Goal: Task Accomplishment & Management: Complete application form

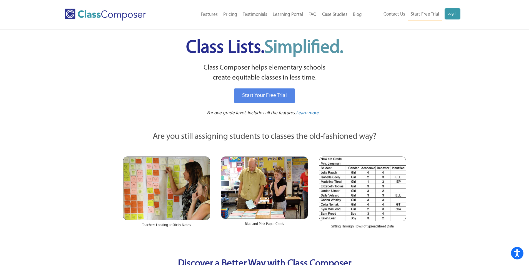
click at [456, 12] on link "Log In" at bounding box center [453, 13] width 16 height 11
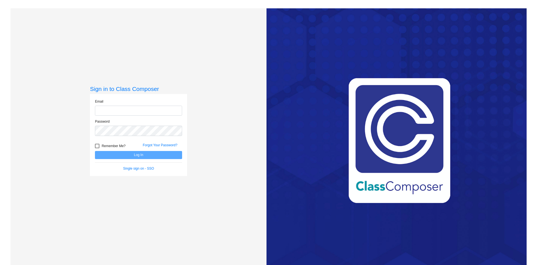
type input "mcarawan@sintonisd.net"
click at [140, 155] on button "Log In" at bounding box center [138, 155] width 87 height 8
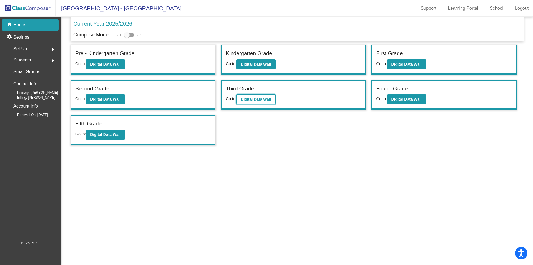
click at [252, 99] on b "Digital Data Wall" at bounding box center [256, 99] width 30 height 4
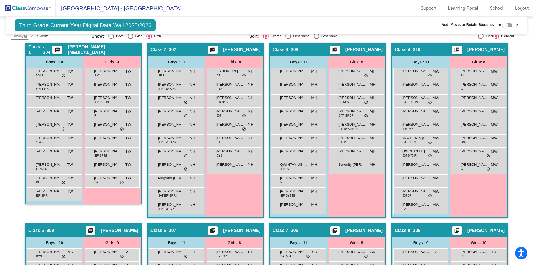
scroll to position [41, 0]
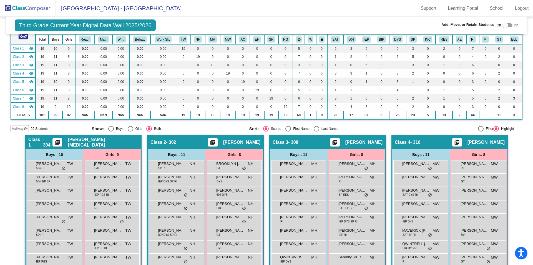
click at [503, 26] on div at bounding box center [506, 25] width 6 height 6
checkbox input "true"
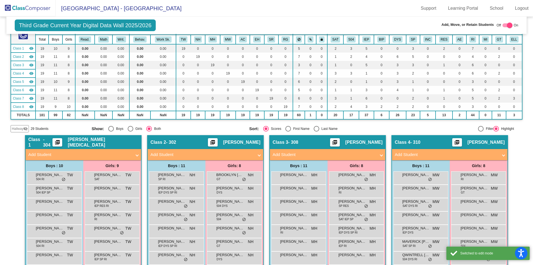
click at [44, 152] on mat-panel-title "Add Student" at bounding box center [79, 154] width 103 height 6
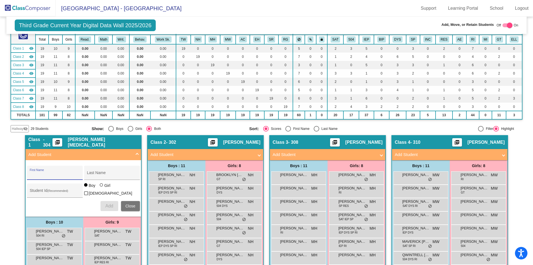
drag, startPoint x: 37, startPoint y: 175, endPoint x: 42, endPoint y: 168, distance: 8.9
click at [41, 171] on div "First Name" at bounding box center [55, 174] width 50 height 11
type input "Emmanuel"
type input "Cervantes"
click at [110, 206] on span "Add" at bounding box center [109, 205] width 8 height 5
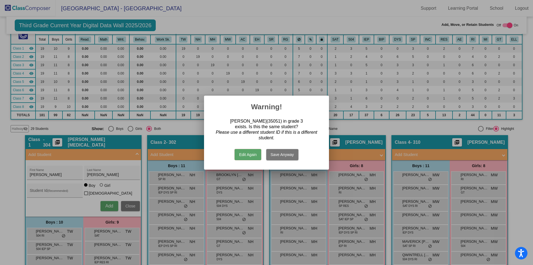
click at [248, 154] on button "Edit Again" at bounding box center [248, 154] width 26 height 11
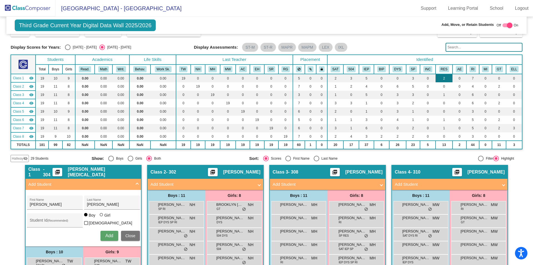
scroll to position [0, 0]
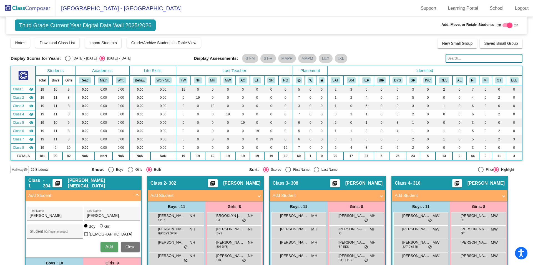
click at [452, 59] on input "text" at bounding box center [484, 58] width 77 height 9
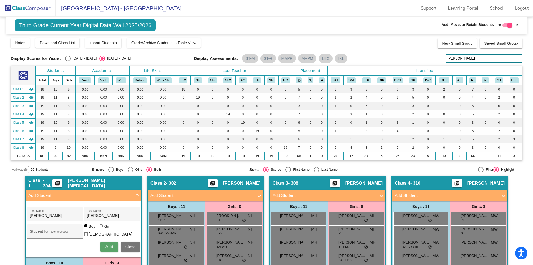
type input "emmanuel"
drag, startPoint x: 131, startPoint y: 245, endPoint x: 33, endPoint y: 195, distance: 110.3
click at [130, 245] on span "Close" at bounding box center [131, 246] width 10 height 4
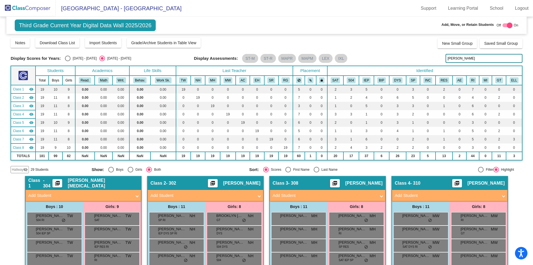
click at [20, 167] on span "Hallway" at bounding box center [18, 169] width 12 height 5
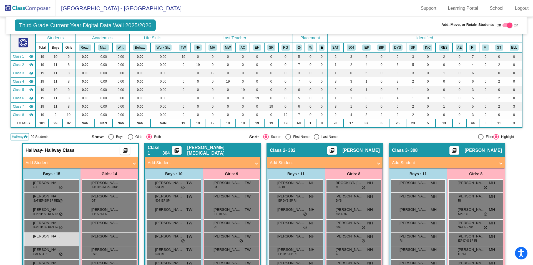
scroll to position [46, 0]
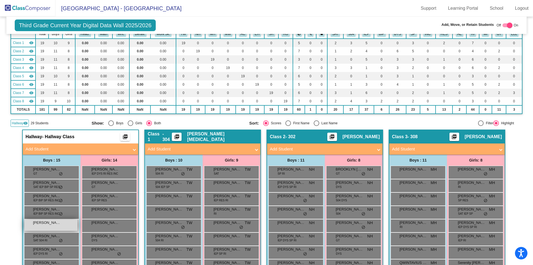
click at [46, 227] on div "EMMANUEL CERVANTES lock do_not_disturb_alt" at bounding box center [50, 224] width 53 height 11
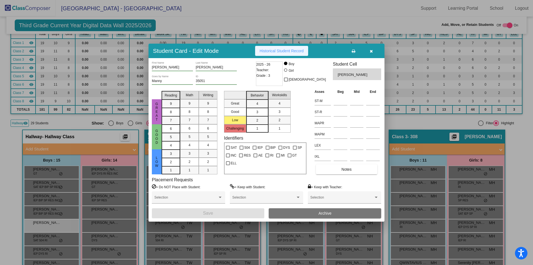
click at [272, 49] on span "Historical Student Record" at bounding box center [282, 51] width 44 height 4
click at [372, 52] on icon "button" at bounding box center [371, 51] width 3 height 4
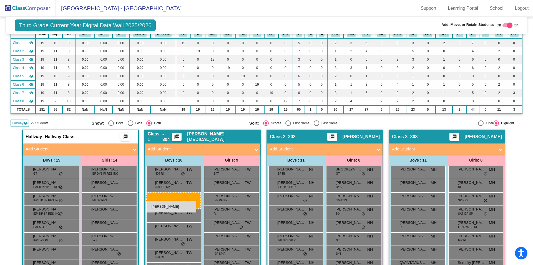
drag, startPoint x: 51, startPoint y: 225, endPoint x: 146, endPoint y: 201, distance: 98.6
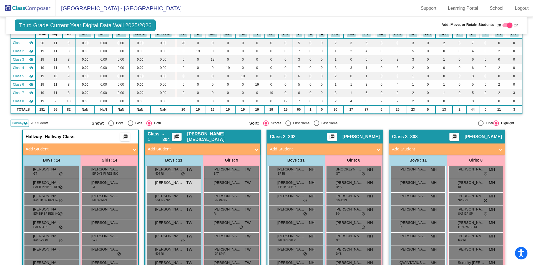
click at [15, 122] on span "Hallway" at bounding box center [18, 123] width 12 height 5
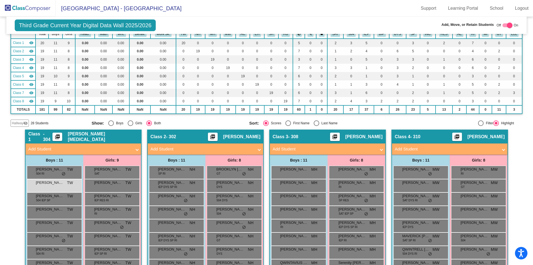
click at [28, 3] on img at bounding box center [28, 8] width 56 height 16
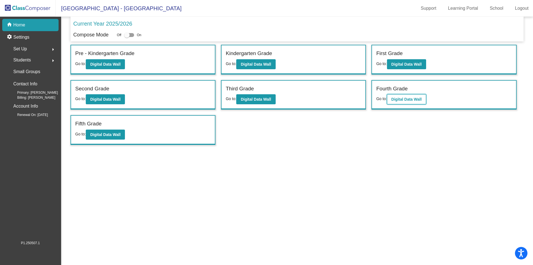
click at [407, 98] on b "Digital Data Wall" at bounding box center [407, 99] width 30 height 4
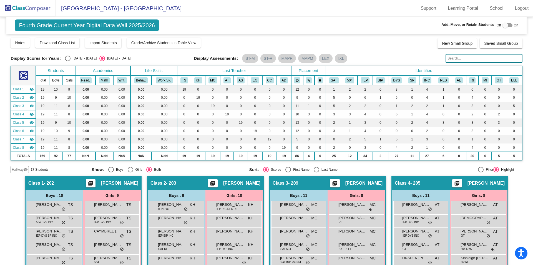
click at [19, 169] on span "Hallway" at bounding box center [18, 169] width 12 height 5
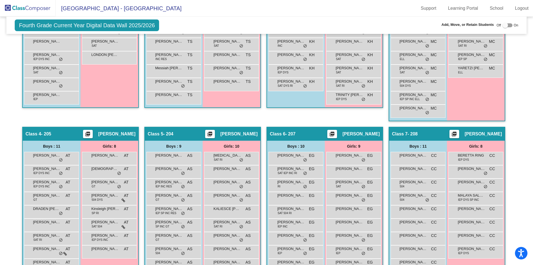
scroll to position [324, 0]
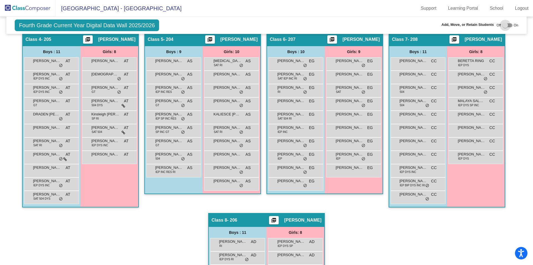
click at [507, 24] on div at bounding box center [508, 25] width 10 height 4
checkbox input "true"
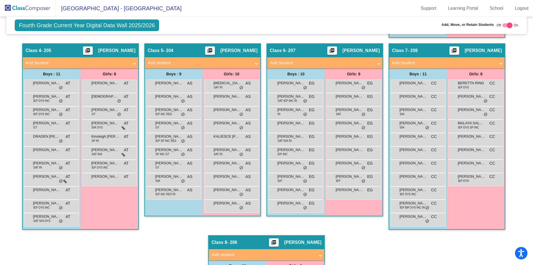
click at [153, 64] on mat-panel-title "Add Student" at bounding box center [199, 63] width 103 height 6
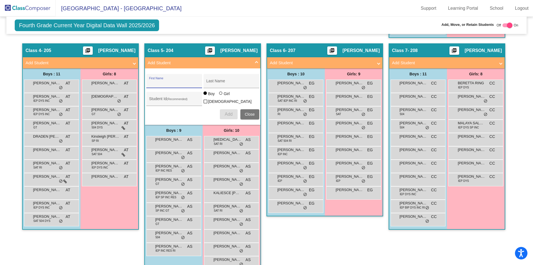
click at [161, 82] on input "First Name" at bounding box center [174, 83] width 50 height 4
click at [168, 236] on div "LOGAN PEREZ 504 AS lock do_not_disturb_alt" at bounding box center [173, 234] width 53 height 11
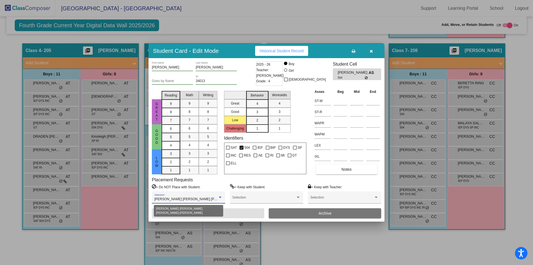
click at [219, 196] on div at bounding box center [220, 197] width 5 height 4
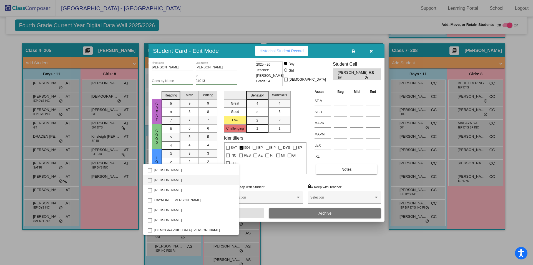
scroll to position [302, 0]
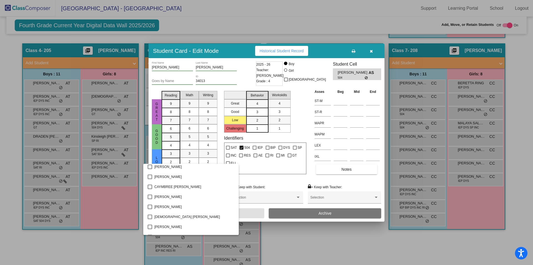
click at [283, 48] on div at bounding box center [266, 132] width 533 height 265
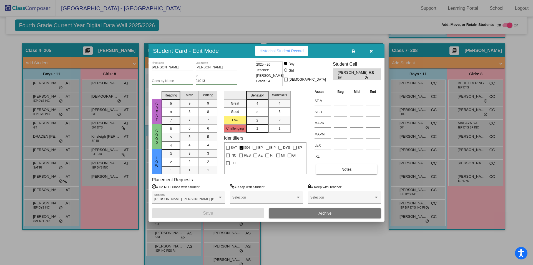
click at [283, 49] on span "Historical Student Record" at bounding box center [282, 51] width 44 height 4
drag, startPoint x: 371, startPoint y: 49, endPoint x: 364, endPoint y: 60, distance: 13.6
click at [370, 51] on span "button" at bounding box center [371, 51] width 3 height 4
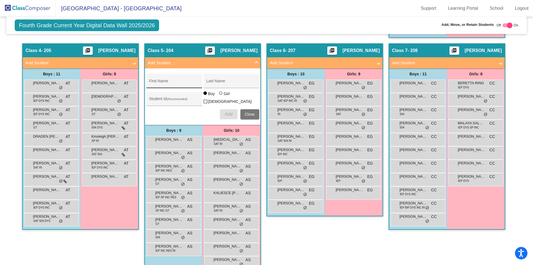
click at [161, 83] on input "First Name" at bounding box center [174, 83] width 50 height 4
type input "Richard"
type input "Cervantes"
click at [225, 113] on span "Add" at bounding box center [229, 114] width 8 height 5
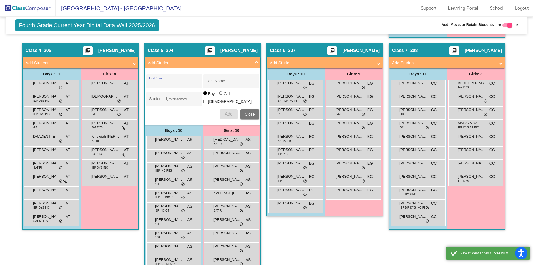
click at [251, 114] on span "Close" at bounding box center [250, 114] width 10 height 4
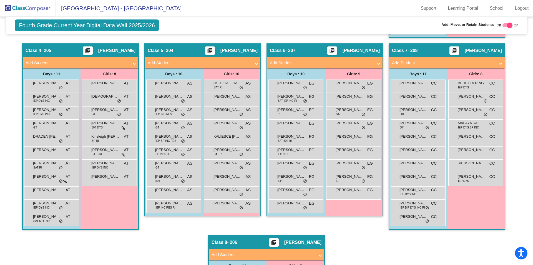
click at [30, 5] on img at bounding box center [28, 8] width 56 height 16
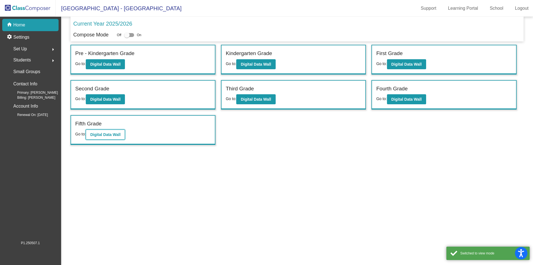
click at [96, 136] on b "Digital Data Wall" at bounding box center [105, 134] width 30 height 4
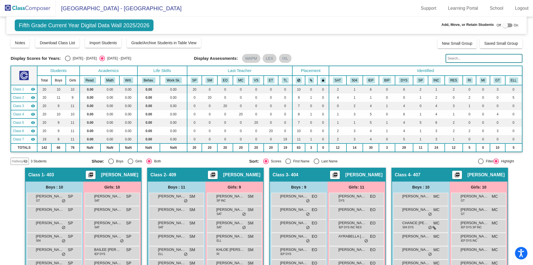
click at [26, 9] on img at bounding box center [28, 8] width 56 height 16
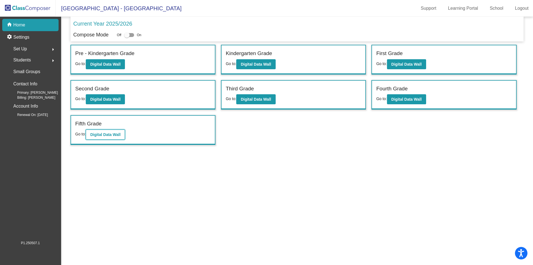
click at [111, 138] on button "Digital Data Wall" at bounding box center [105, 134] width 39 height 10
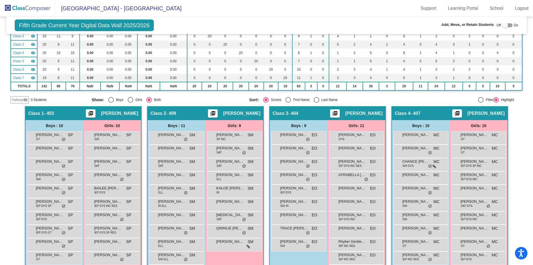
scroll to position [32, 0]
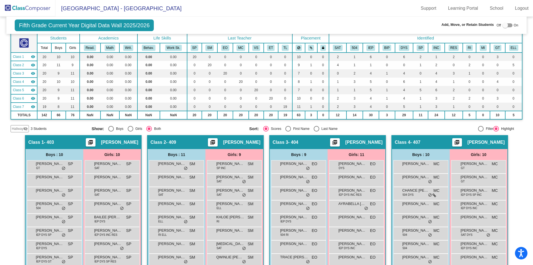
click at [19, 127] on span "Hallway" at bounding box center [18, 128] width 12 height 5
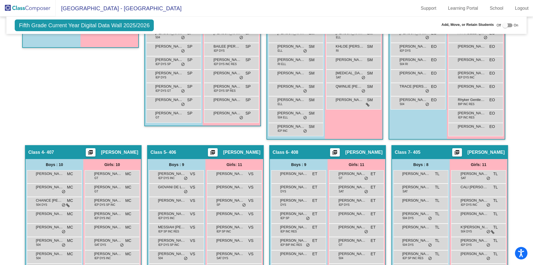
scroll to position [246, 0]
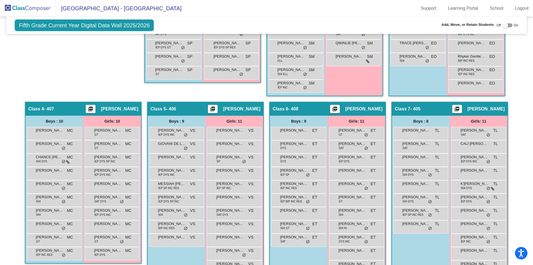
drag, startPoint x: 101, startPoint y: 72, endPoint x: 159, endPoint y: 95, distance: 62.4
click at [300, 264] on html "Accessibility Screen-Reader Guide, Feedback, and Issue Reporting | New window S…" at bounding box center [266, 132] width 533 height 265
click at [505, 23] on div at bounding box center [506, 25] width 6 height 6
checkbox input "true"
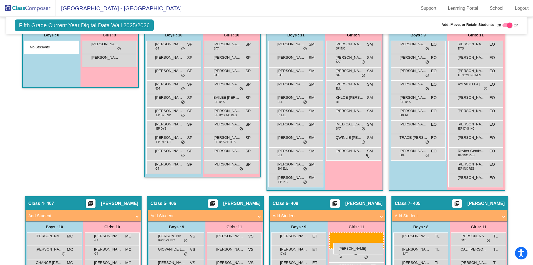
scroll to position [164, 0]
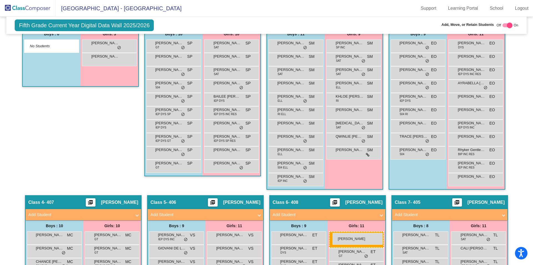
drag, startPoint x: 102, startPoint y: 99, endPoint x: 333, endPoint y: 233, distance: 267.2
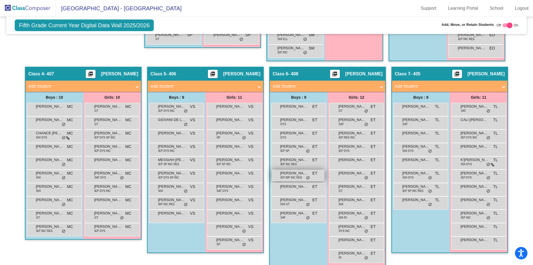
scroll to position [299, 0]
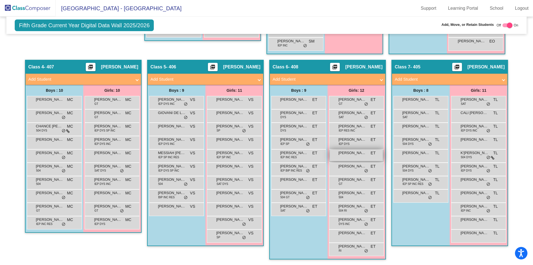
click at [362, 152] on span "KAYLEIGH RODRIGUEZ" at bounding box center [353, 153] width 28 height 6
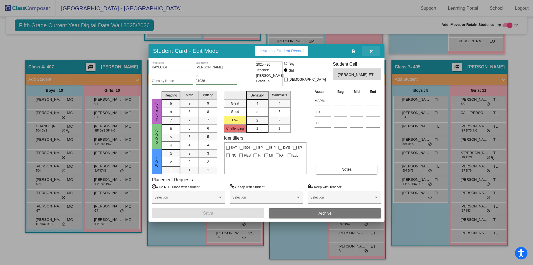
click at [369, 51] on button "button" at bounding box center [371, 51] width 18 height 10
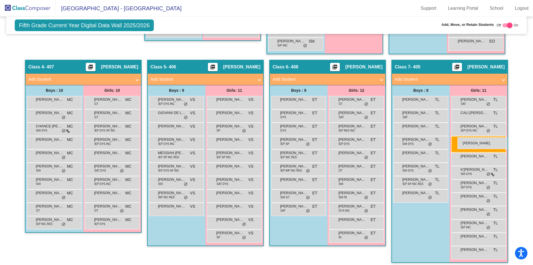
drag, startPoint x: 359, startPoint y: 152, endPoint x: 458, endPoint y: 137, distance: 100.0
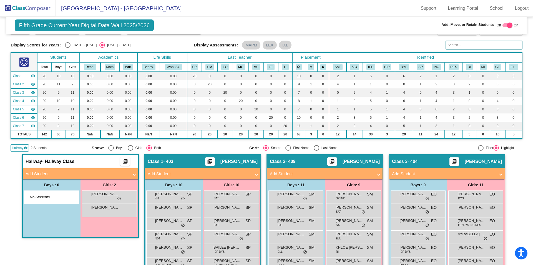
scroll to position [0, 0]
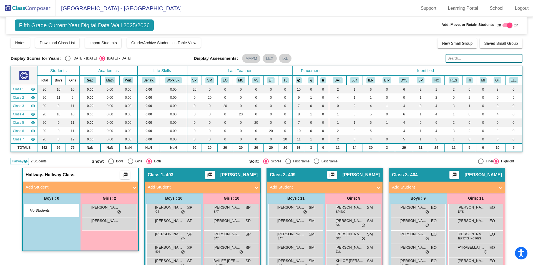
click at [26, 8] on img at bounding box center [28, 8] width 56 height 16
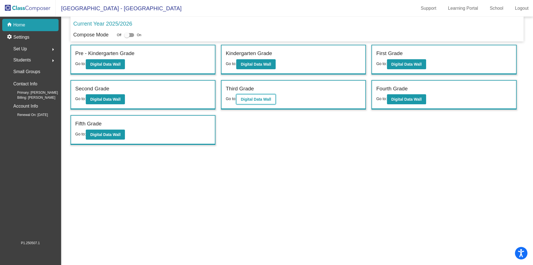
click at [255, 96] on button "Digital Data Wall" at bounding box center [255, 99] width 39 height 10
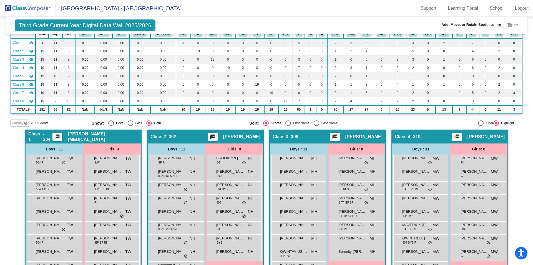
scroll to position [92, 0]
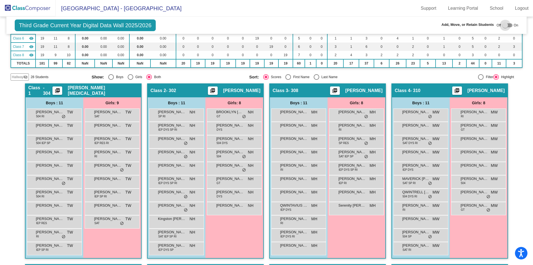
drag, startPoint x: 501, startPoint y: 25, endPoint x: 499, endPoint y: 29, distance: 4.5
click at [503, 25] on div at bounding box center [506, 25] width 6 height 6
checkbox input "true"
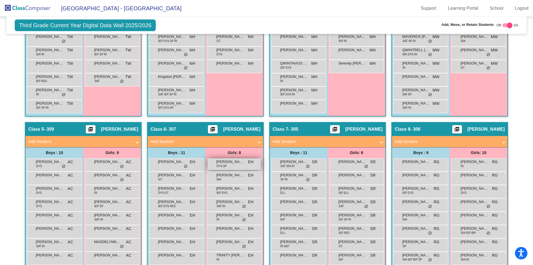
scroll to position [294, 0]
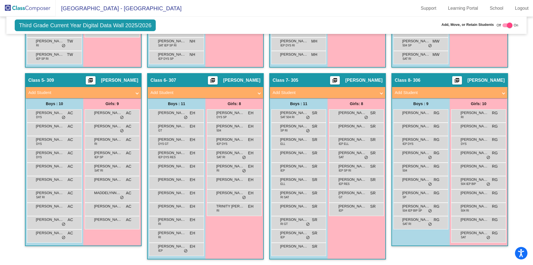
click at [402, 90] on mat-panel-title "Add Student" at bounding box center [446, 92] width 103 height 6
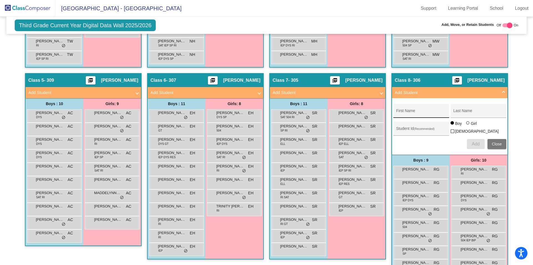
click at [406, 111] on input "First Name" at bounding box center [421, 113] width 50 height 4
type input "Logan"
type input "Ramirez"
click at [477, 141] on span "Add" at bounding box center [476, 143] width 8 height 5
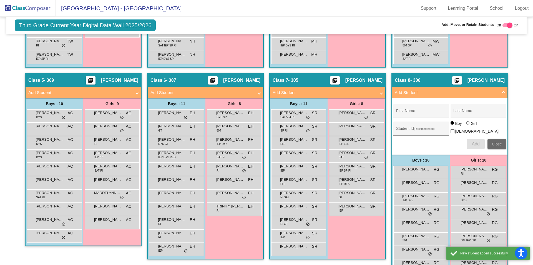
click at [496, 142] on span "Close" at bounding box center [497, 144] width 10 height 4
